Goal: Task Accomplishment & Management: Manage account settings

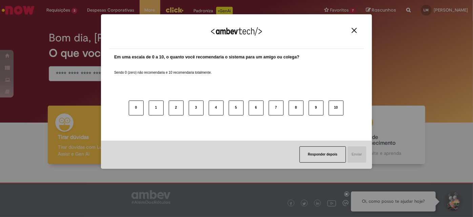
click at [358, 29] on button "Close" at bounding box center [354, 30] width 9 height 6
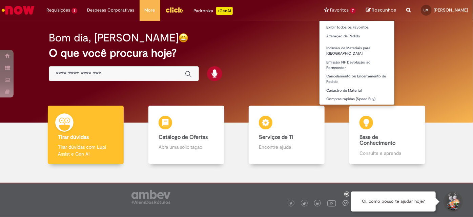
click at [327, 7] on li "Favoritos 7 Exibir todos os Favoritos Alteração de Pedido Inclusão de Materiais…" at bounding box center [340, 10] width 42 height 20
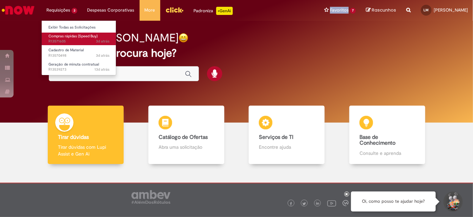
click at [67, 36] on span "Compras rápidas (Speed Buy)" at bounding box center [72, 36] width 49 height 5
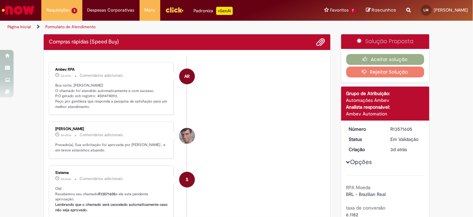
click at [195, 120] on ul "AR Ambev RPA 3d atrás 3 dias atrás Comentários adicionais Boa noite, [PERSON_NA…" at bounding box center [187, 214] width 277 height 318
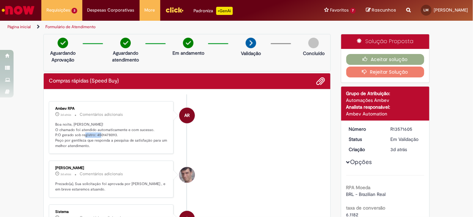
drag, startPoint x: 93, startPoint y: 134, endPoint x: 113, endPoint y: 133, distance: 20.4
click at [113, 133] on p "Boa noite, [PERSON_NAME]! O chamado foi atendido automaticamente e com sucesso.…" at bounding box center [111, 135] width 113 height 27
copy p "4501478093"
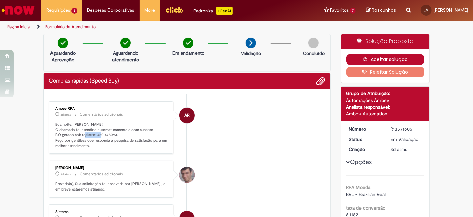
click at [385, 55] on button "Aceitar solução" at bounding box center [385, 59] width 78 height 11
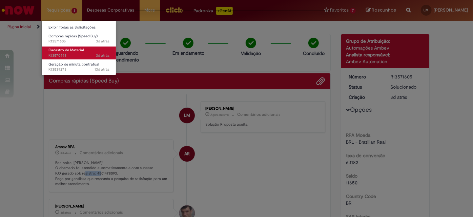
click at [69, 49] on span "Cadastro de Material" at bounding box center [65, 49] width 35 height 5
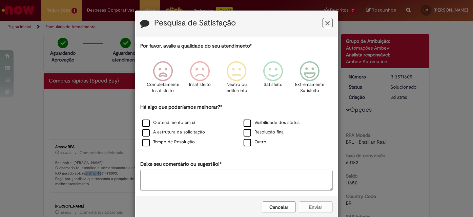
click at [326, 22] on icon "Feedback" at bounding box center [328, 23] width 4 height 7
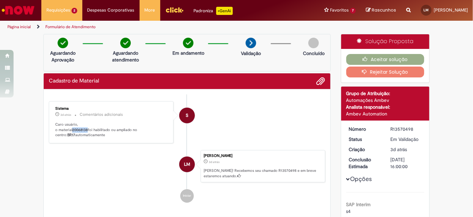
drag, startPoint x: 71, startPoint y: 129, endPoint x: 86, endPoint y: 128, distance: 14.6
click at [86, 128] on b "20068138" at bounding box center [80, 129] width 16 height 5
copy b "20068138"
